Goal: Task Accomplishment & Management: Manage account settings

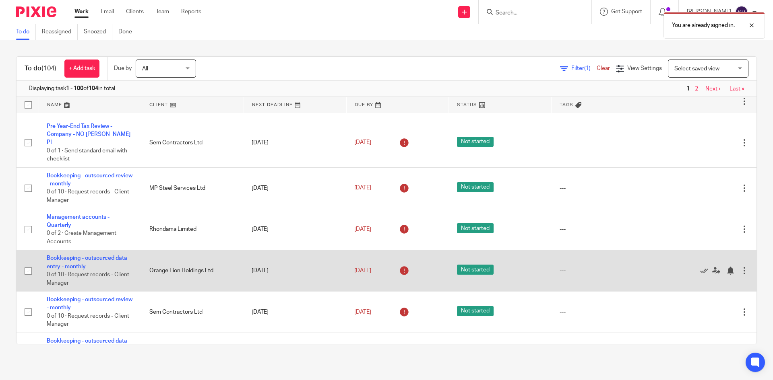
scroll to position [40, 0]
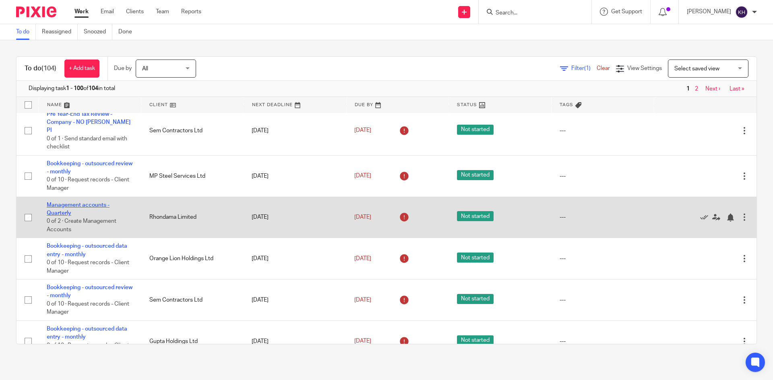
click at [69, 202] on link "Management accounts - Quarterly" at bounding box center [78, 209] width 63 height 14
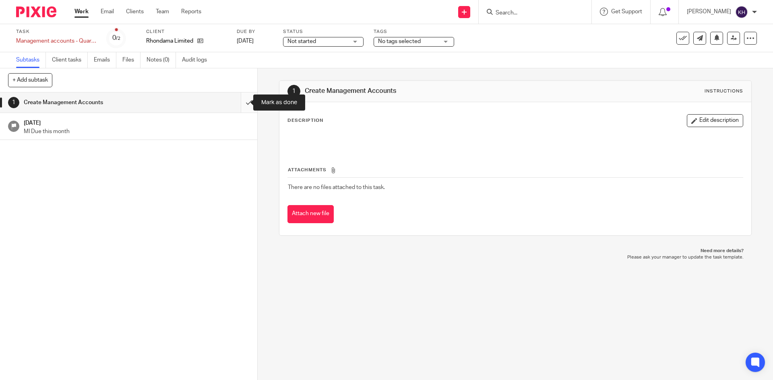
click at [242, 101] on input "submit" at bounding box center [128, 103] width 257 height 20
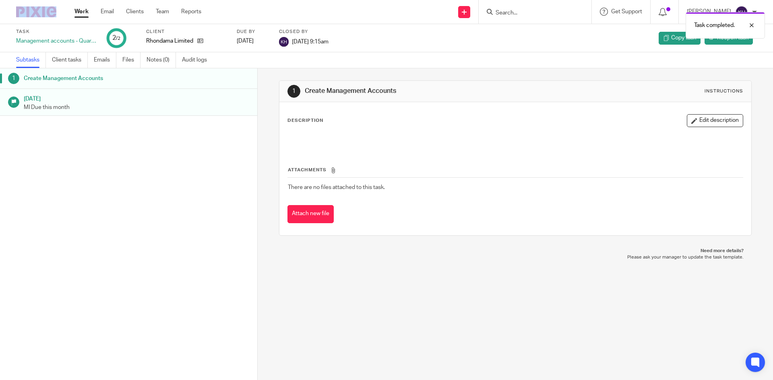
click at [46, 17] on div at bounding box center [33, 12] width 66 height 24
click at [36, 12] on img at bounding box center [36, 11] width 40 height 11
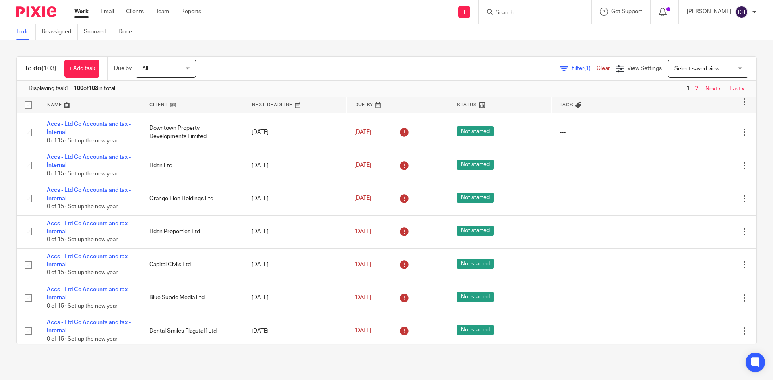
scroll to position [3008, 0]
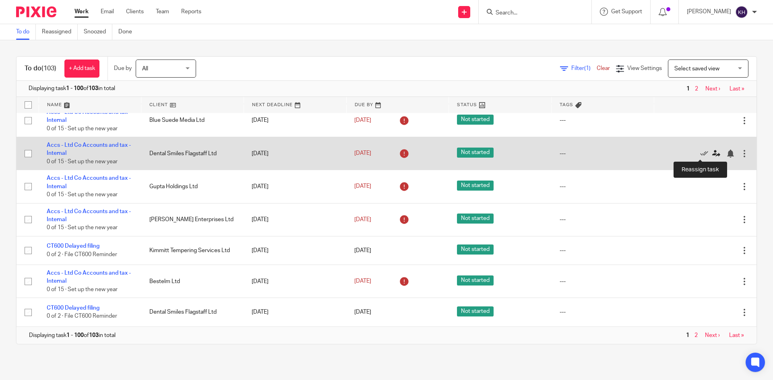
click at [712, 156] on icon at bounding box center [716, 154] width 8 height 8
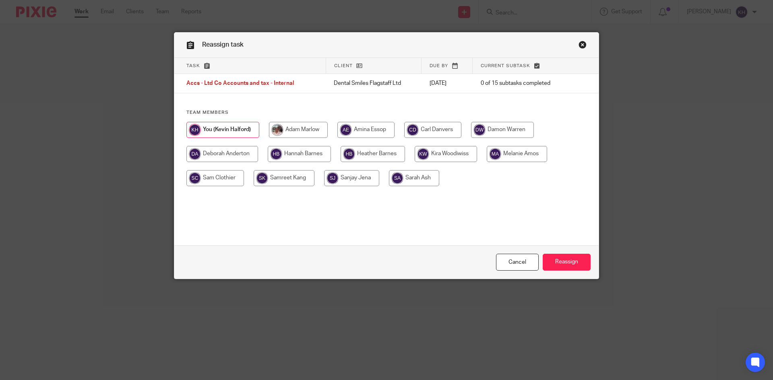
click at [493, 126] on input "radio" at bounding box center [502, 130] width 63 height 16
radio input "true"
click at [570, 259] on input "Reassign" at bounding box center [567, 262] width 48 height 17
